Goal: Use online tool/utility: Utilize a website feature to perform a specific function

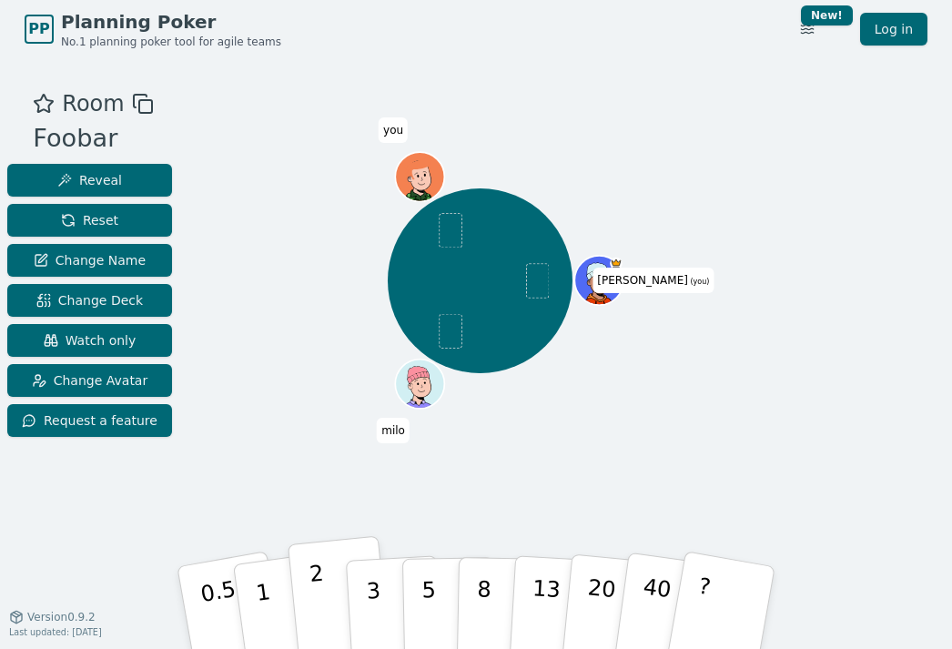
click at [320, 598] on p "2" at bounding box center [321, 610] width 24 height 99
click at [263, 607] on p "1" at bounding box center [265, 610] width 27 height 99
click at [312, 602] on p "2" at bounding box center [321, 610] width 24 height 99
click at [311, 608] on button "2" at bounding box center [340, 608] width 104 height 145
click at [262, 593] on p "1" at bounding box center [265, 610] width 27 height 99
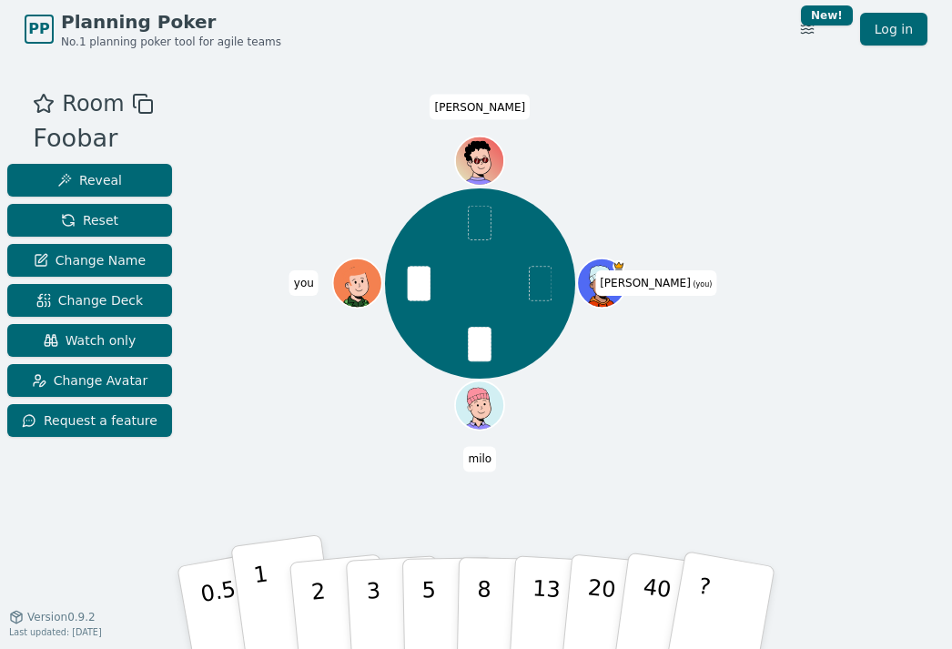
click at [269, 604] on button "1" at bounding box center [284, 607] width 108 height 147
click at [269, 610] on button "1" at bounding box center [284, 607] width 108 height 147
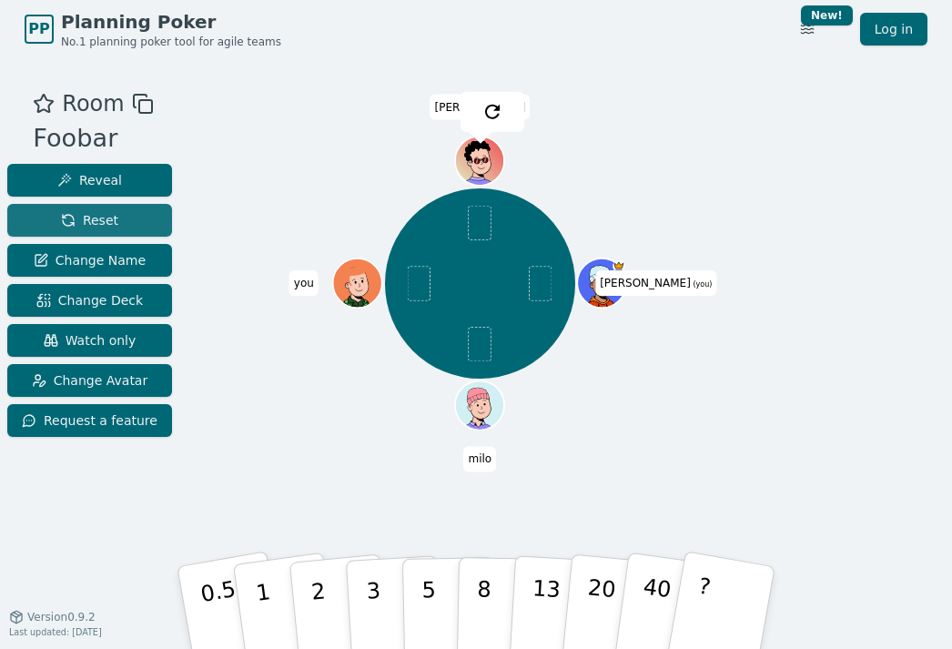
click at [70, 224] on span "Reset" at bounding box center [89, 220] width 57 height 18
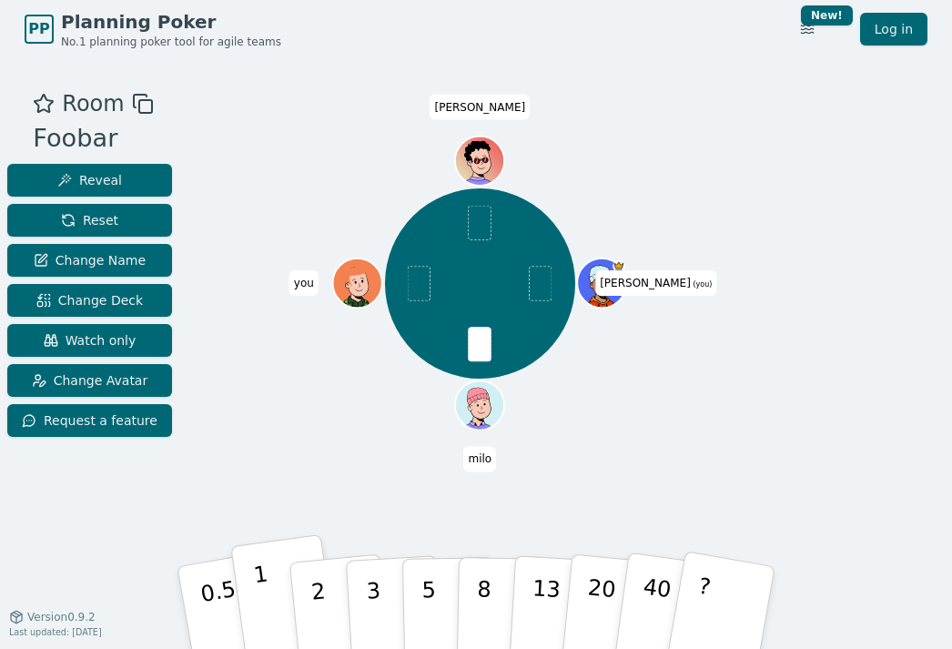
click at [270, 610] on button "1" at bounding box center [284, 607] width 108 height 147
click at [258, 604] on button "1" at bounding box center [284, 607] width 108 height 147
click at [371, 606] on p "3" at bounding box center [375, 609] width 20 height 99
click at [379, 596] on p "3" at bounding box center [375, 609] width 20 height 99
drag, startPoint x: 324, startPoint y: 603, endPoint x: 352, endPoint y: 462, distance: 143.9
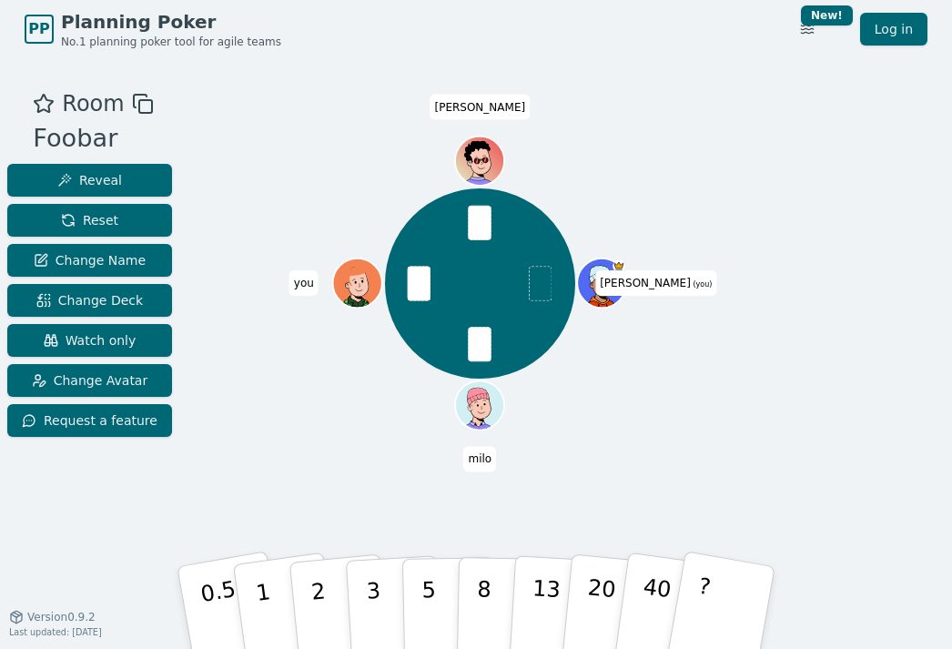
click at [352, 462] on div "Room Foobar Reveal Reset Change Name Change Deck Watch only Change Avatar Reque…" at bounding box center [476, 337] width 952 height 501
click at [319, 604] on p "2" at bounding box center [321, 610] width 24 height 99
click at [328, 599] on button "2" at bounding box center [340, 608] width 104 height 145
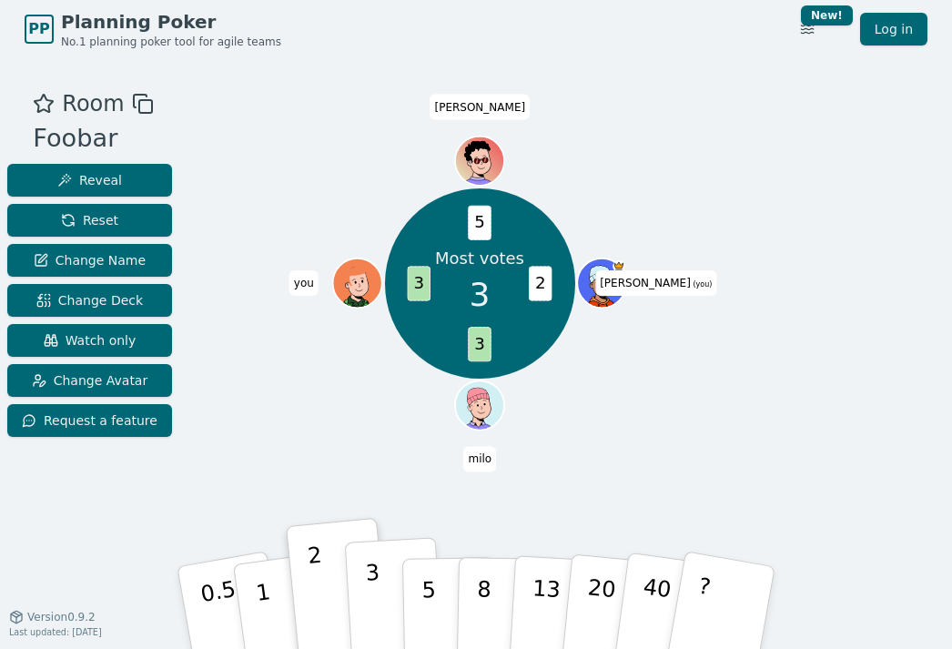
click at [374, 593] on p "3" at bounding box center [375, 609] width 20 height 99
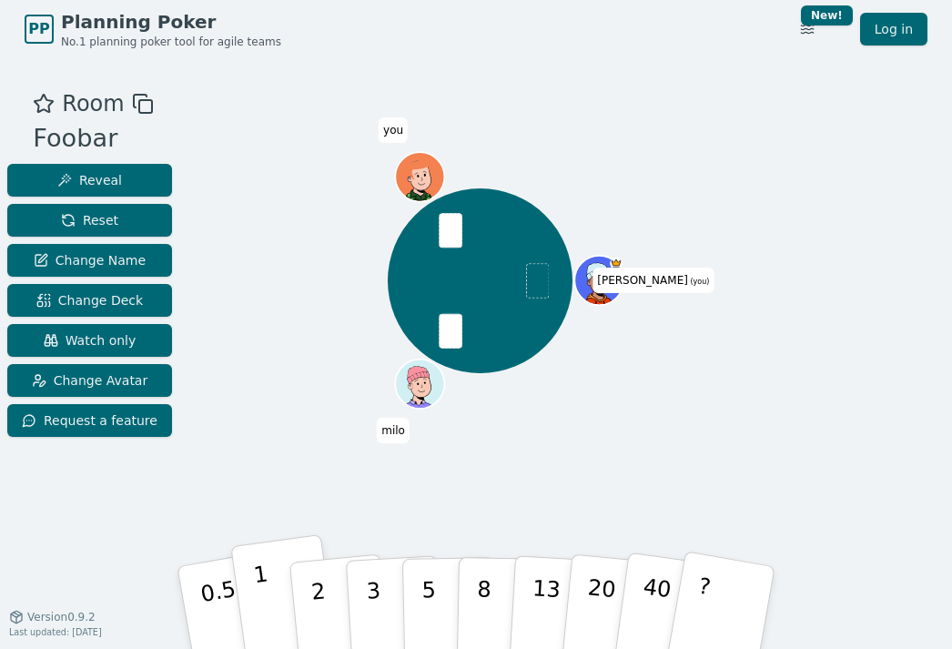
click at [275, 603] on button "1" at bounding box center [284, 607] width 108 height 147
click at [325, 537] on div "Majority 1 1 1 2 [PERSON_NAME] (you) [PERSON_NAME]" at bounding box center [480, 337] width 514 height 501
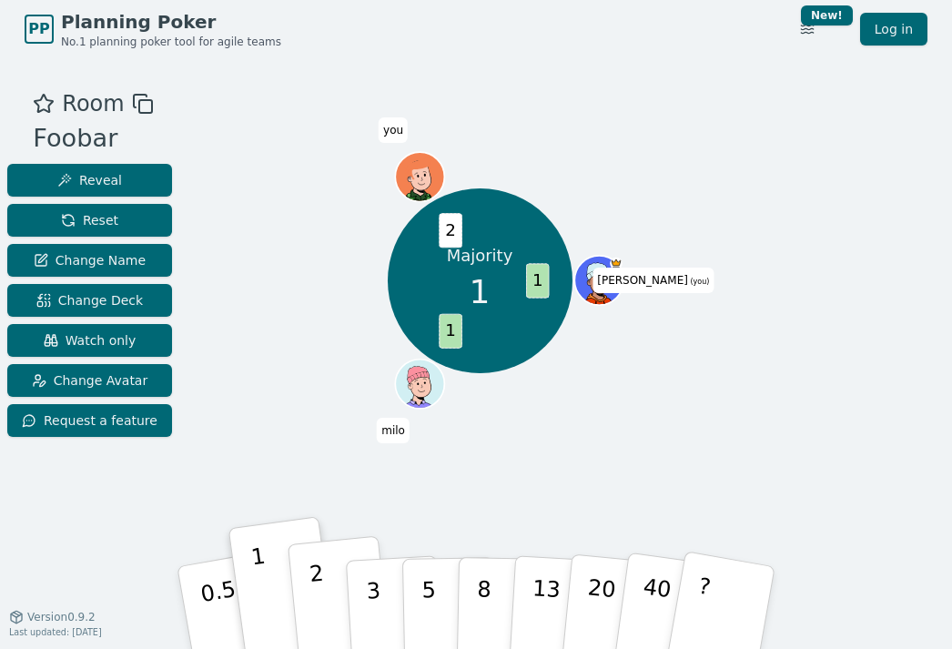
click at [325, 589] on button "2" at bounding box center [340, 608] width 104 height 145
